Goal: Transaction & Acquisition: Purchase product/service

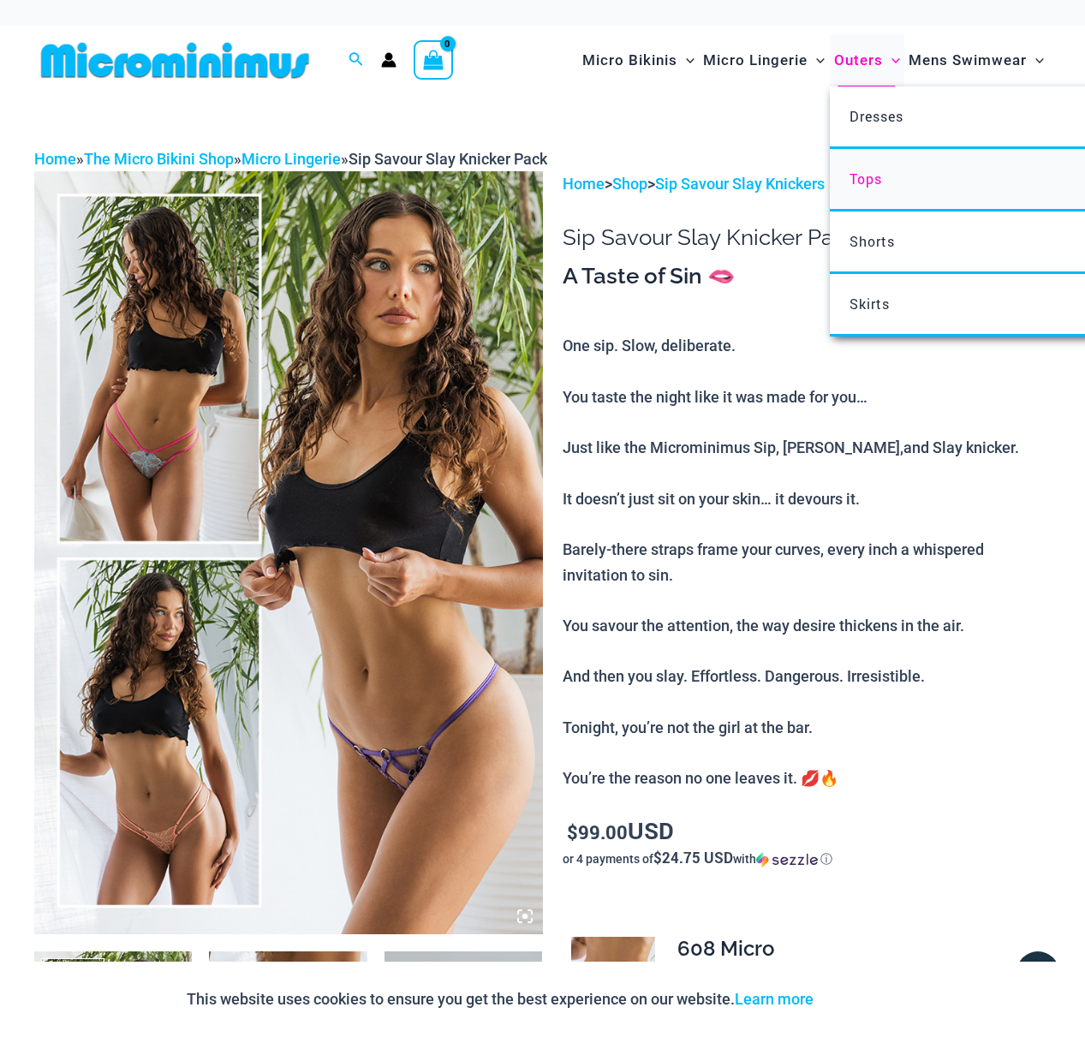
click at [864, 179] on span "Tops" at bounding box center [866, 179] width 33 height 18
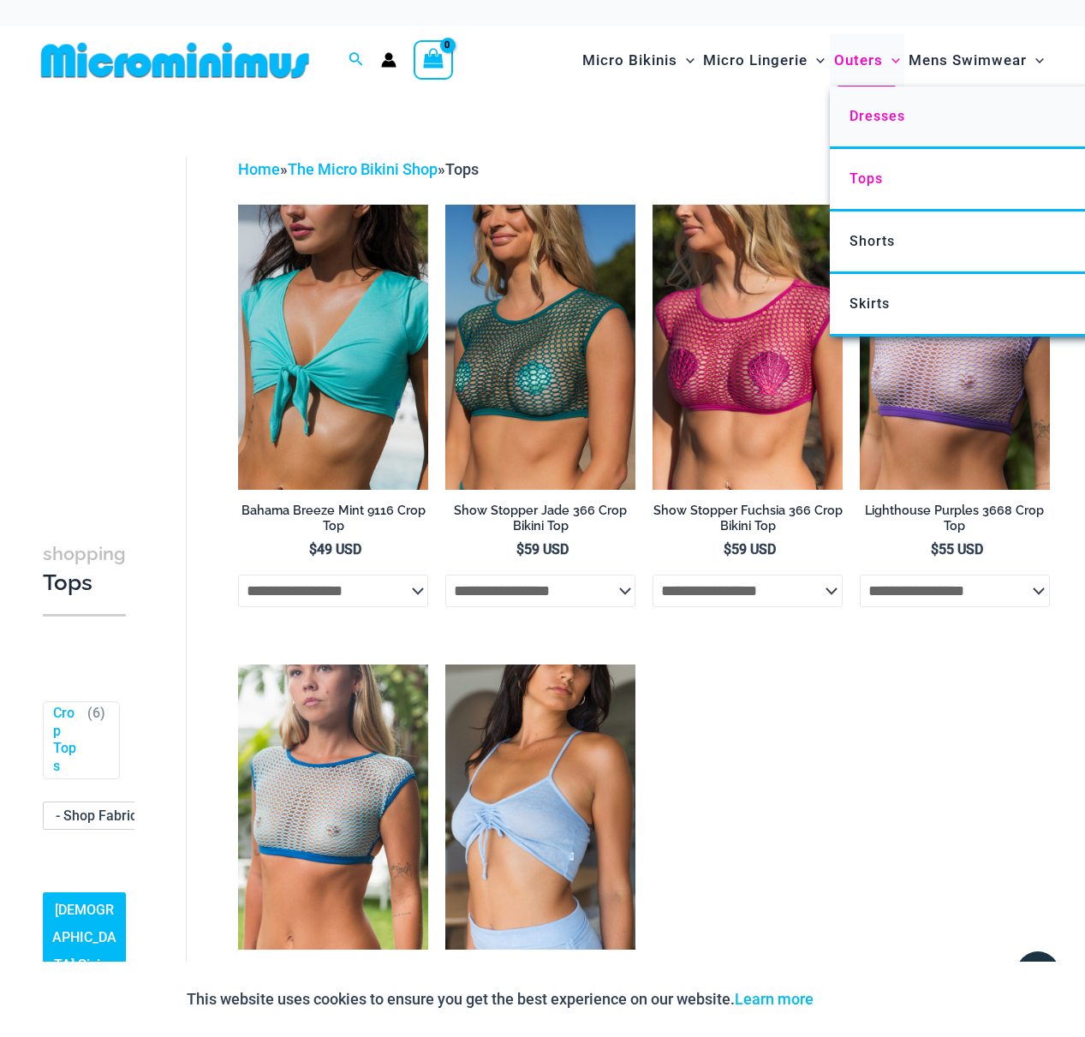
click at [892, 121] on span "Dresses" at bounding box center [878, 116] width 56 height 16
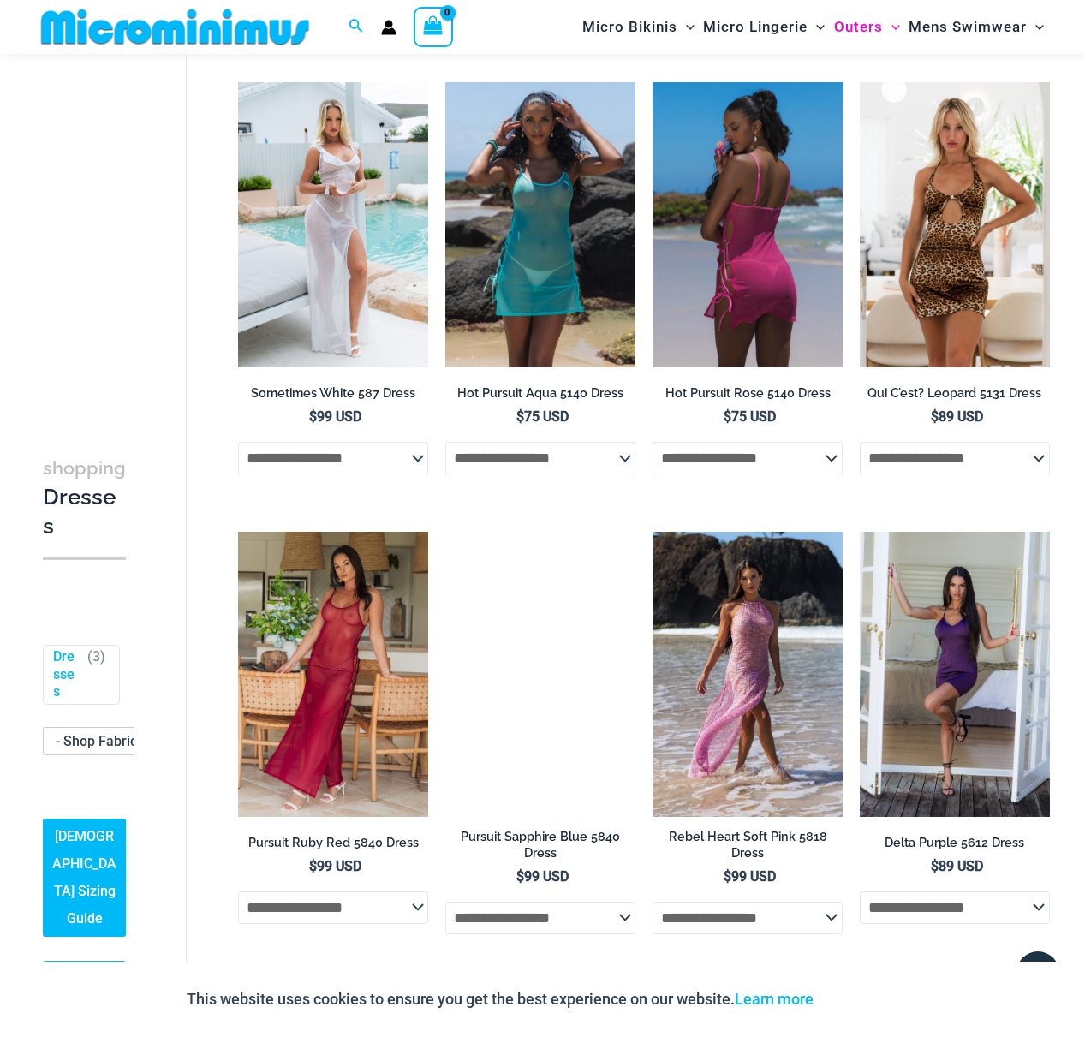
scroll to position [412, 0]
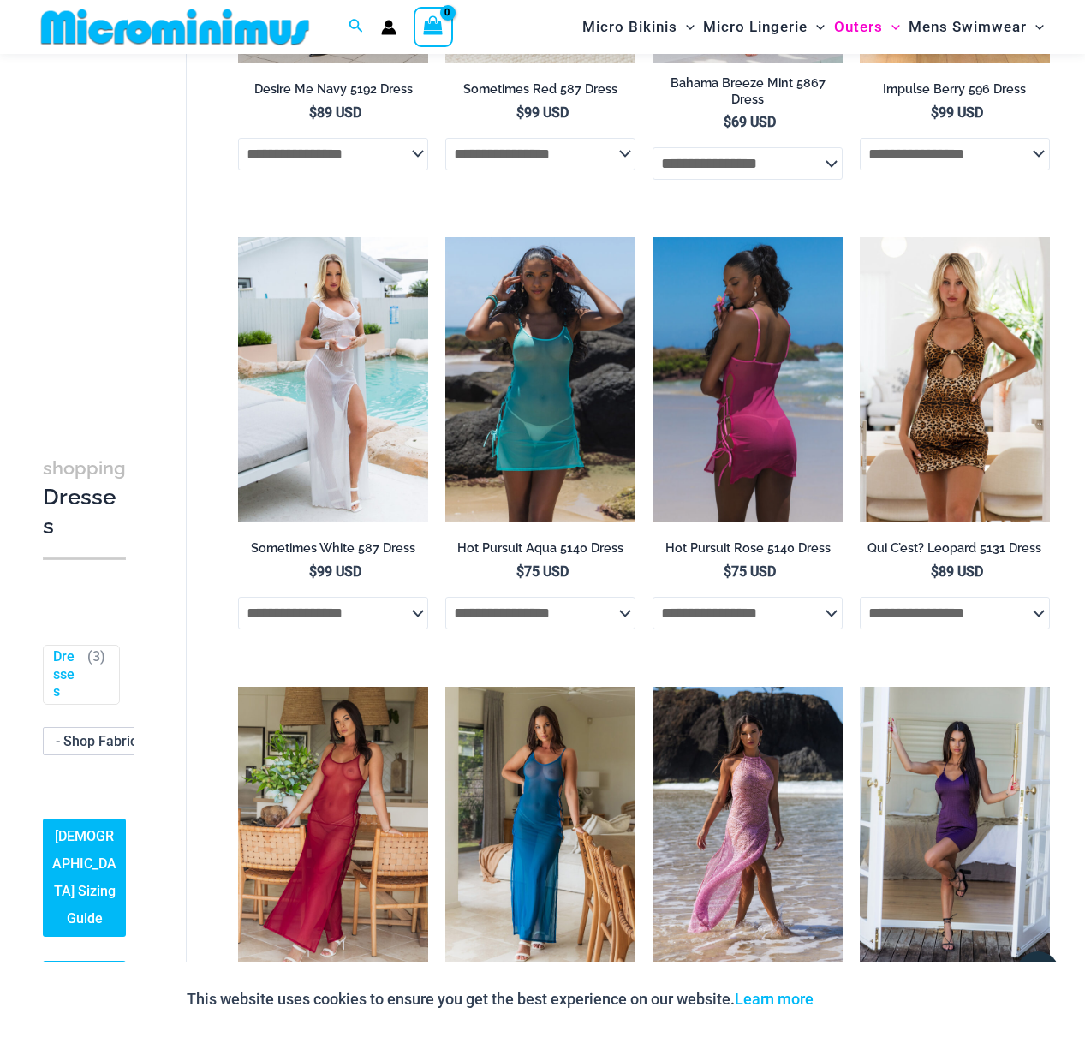
click at [811, 379] on img at bounding box center [748, 379] width 190 height 285
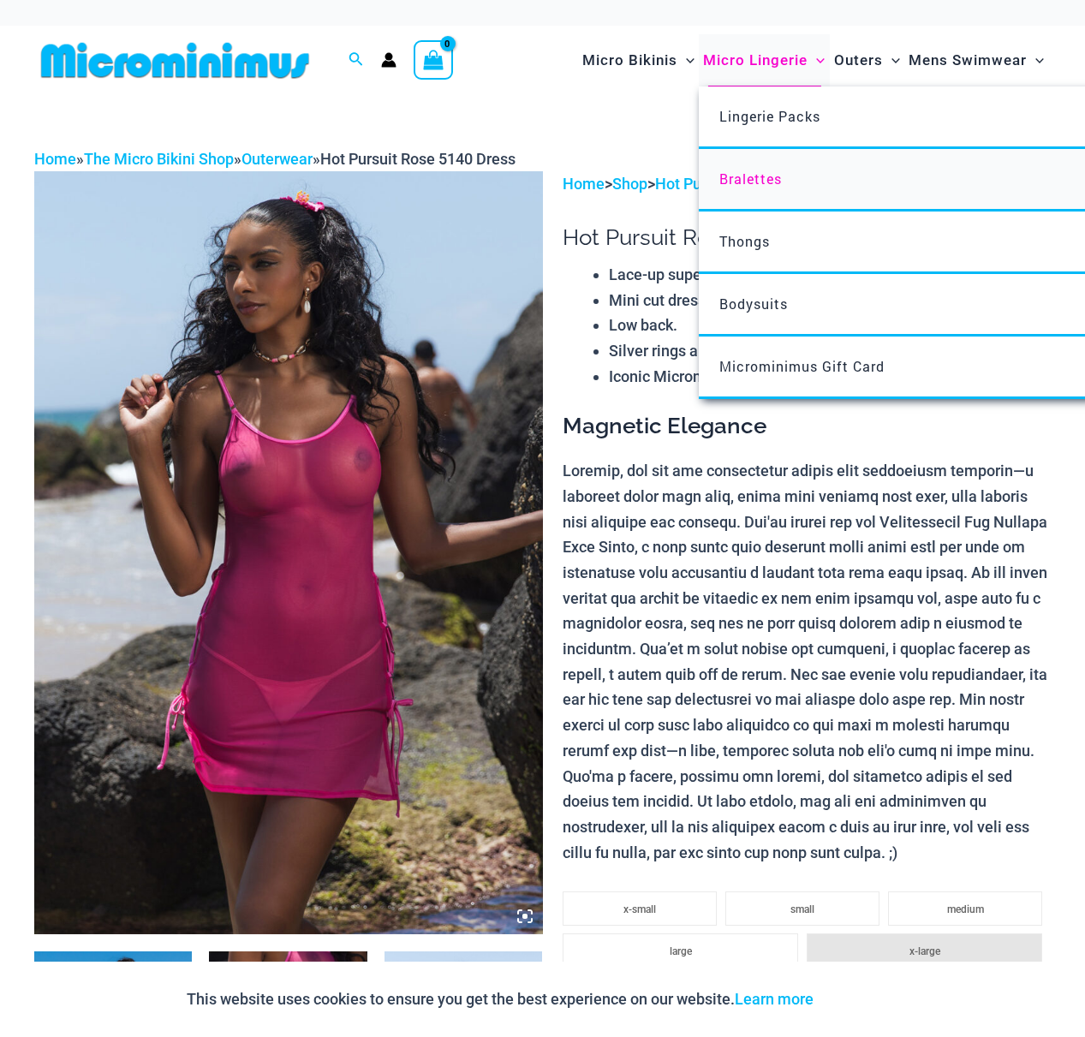
click at [753, 184] on span "Bralettes" at bounding box center [751, 179] width 63 height 18
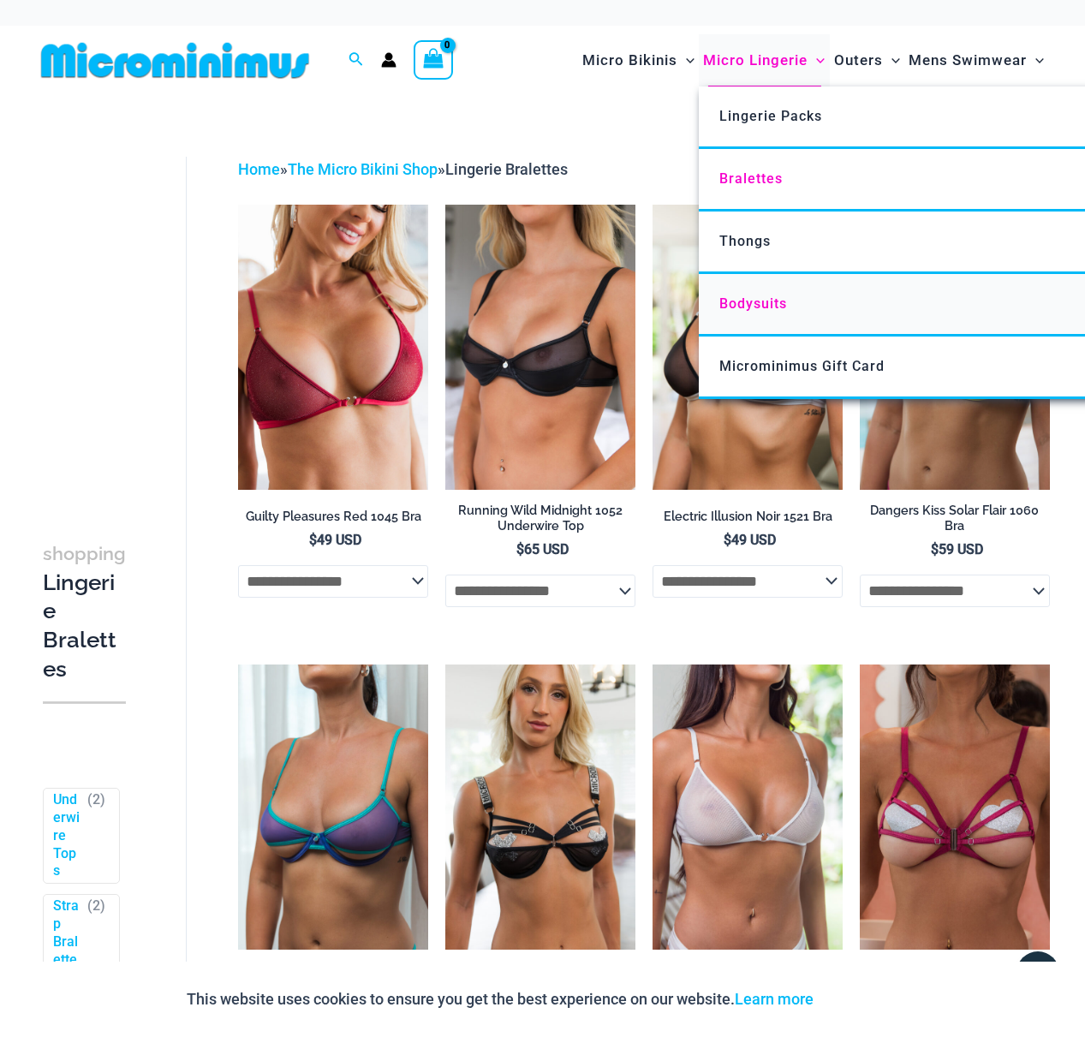
click at [752, 297] on span "Bodysuits" at bounding box center [754, 304] width 68 height 16
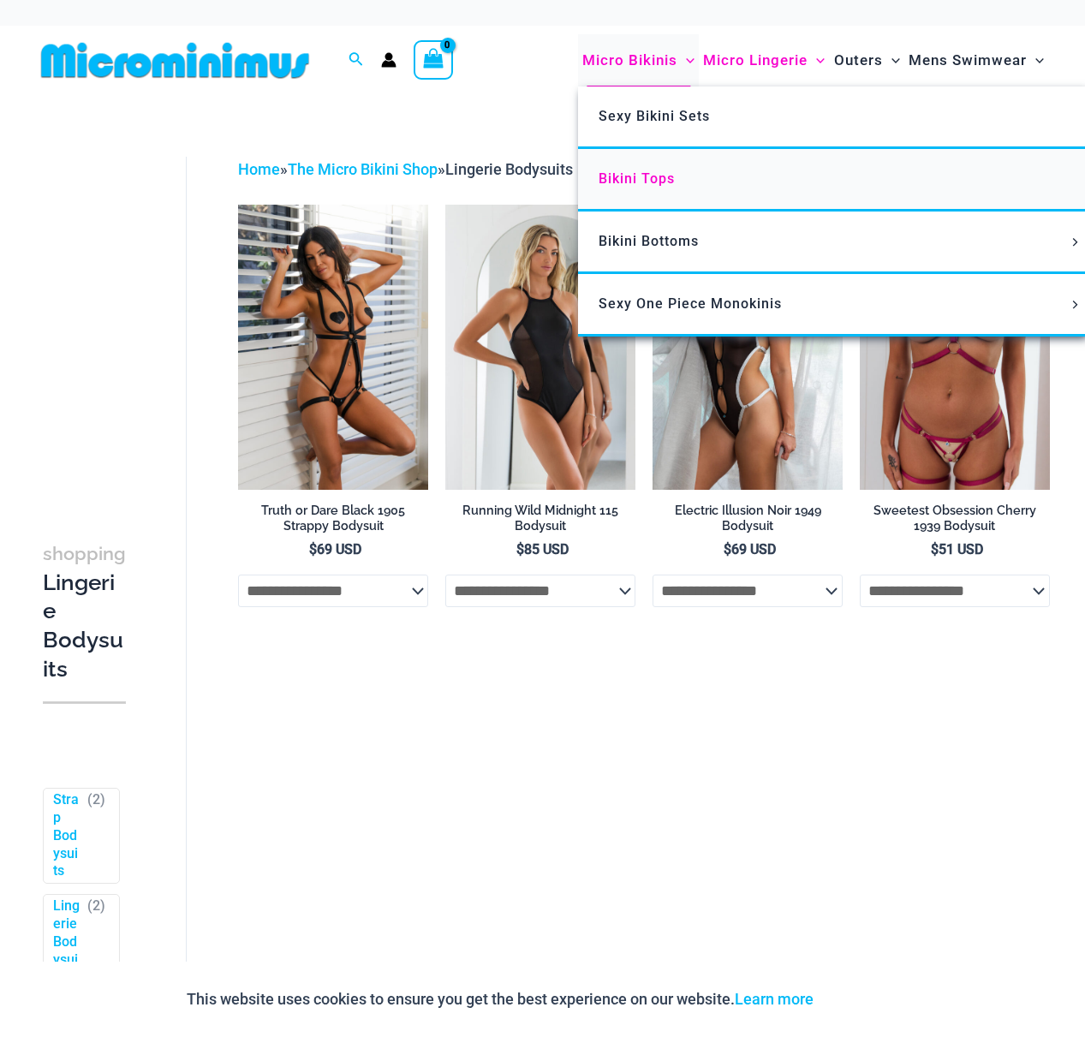
click at [639, 179] on span "Bikini Tops" at bounding box center [637, 178] width 76 height 16
